Goal: Task Accomplishment & Management: Manage account settings

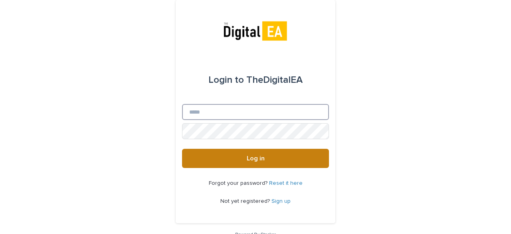
type input "**********"
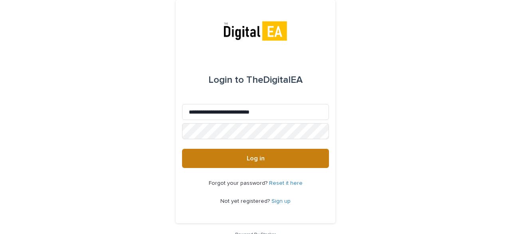
click at [246, 151] on button "Log in" at bounding box center [255, 158] width 147 height 19
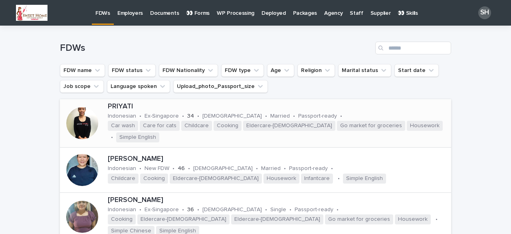
click at [78, 121] on div at bounding box center [82, 123] width 32 height 32
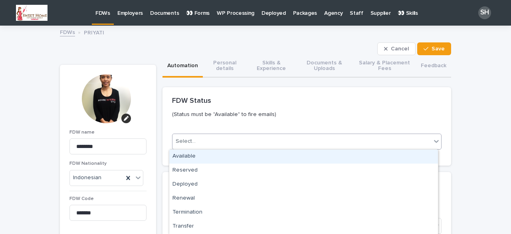
click at [188, 137] on div "Select..." at bounding box center [186, 141] width 20 height 8
click at [199, 154] on div "Available" at bounding box center [303, 156] width 269 height 14
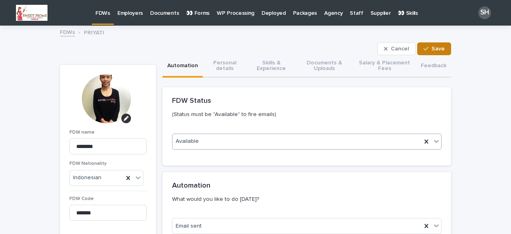
click at [425, 54] on button "Save" at bounding box center [435, 48] width 34 height 13
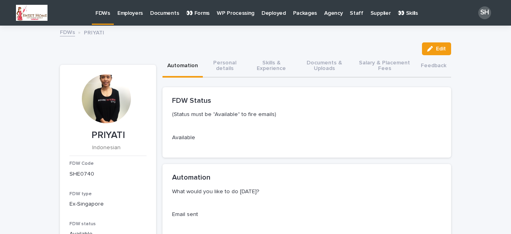
click at [101, 16] on p "FDWs" at bounding box center [102, 8] width 15 height 17
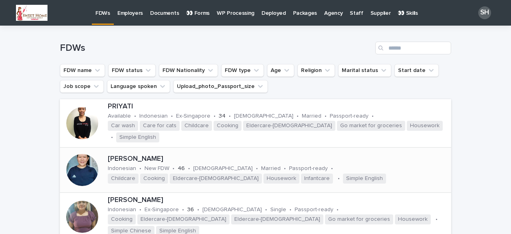
scroll to position [80, 0]
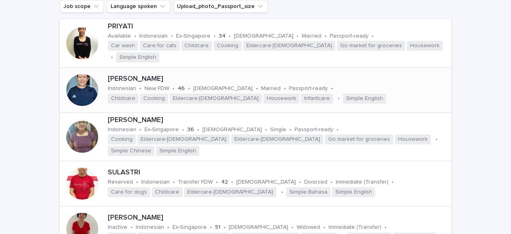
click at [84, 87] on div at bounding box center [82, 90] width 32 height 32
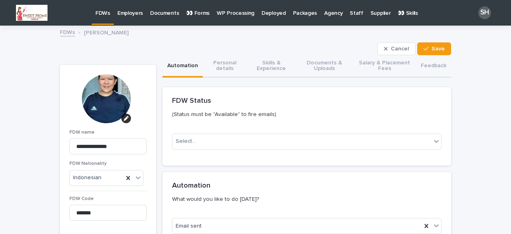
click at [249, 133] on div "FDW Status (Status must be "Available" to fire emails)" at bounding box center [307, 110] width 289 height 46
click at [237, 140] on div "Select..." at bounding box center [302, 141] width 259 height 13
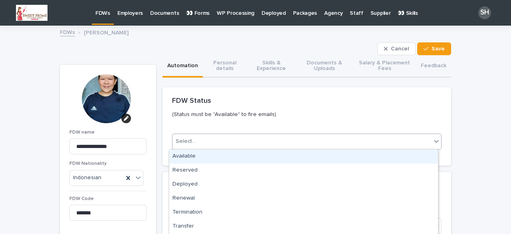
click at [215, 152] on div "Available" at bounding box center [303, 156] width 269 height 14
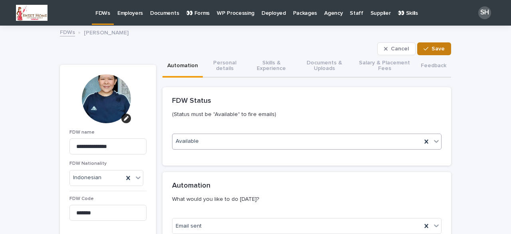
click at [427, 49] on div "button" at bounding box center [428, 49] width 8 height 6
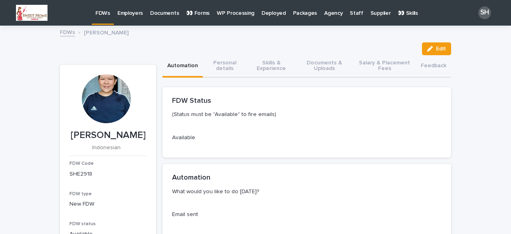
click at [105, 15] on p "FDWs" at bounding box center [102, 8] width 15 height 17
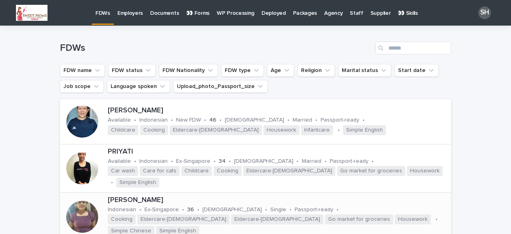
scroll to position [80, 0]
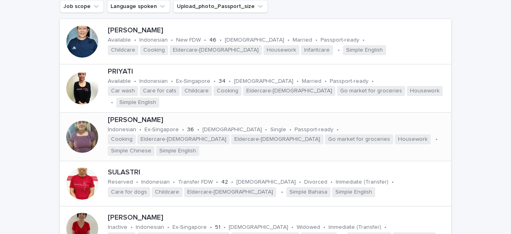
click at [79, 133] on div at bounding box center [82, 137] width 32 height 32
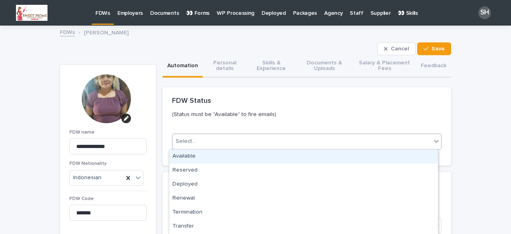
click at [200, 138] on div "Select..." at bounding box center [302, 141] width 259 height 13
click at [201, 157] on div "Available" at bounding box center [303, 156] width 269 height 14
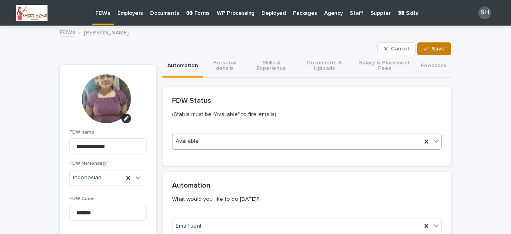
click at [437, 48] on span "Save" at bounding box center [438, 49] width 13 height 6
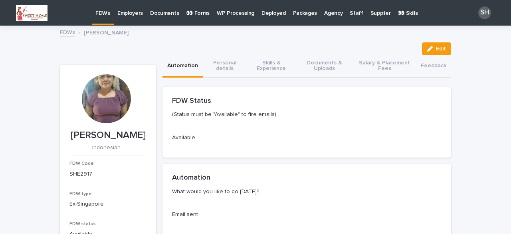
click at [101, 15] on p "FDWs" at bounding box center [102, 8] width 15 height 17
